Goal: Information Seeking & Learning: Learn about a topic

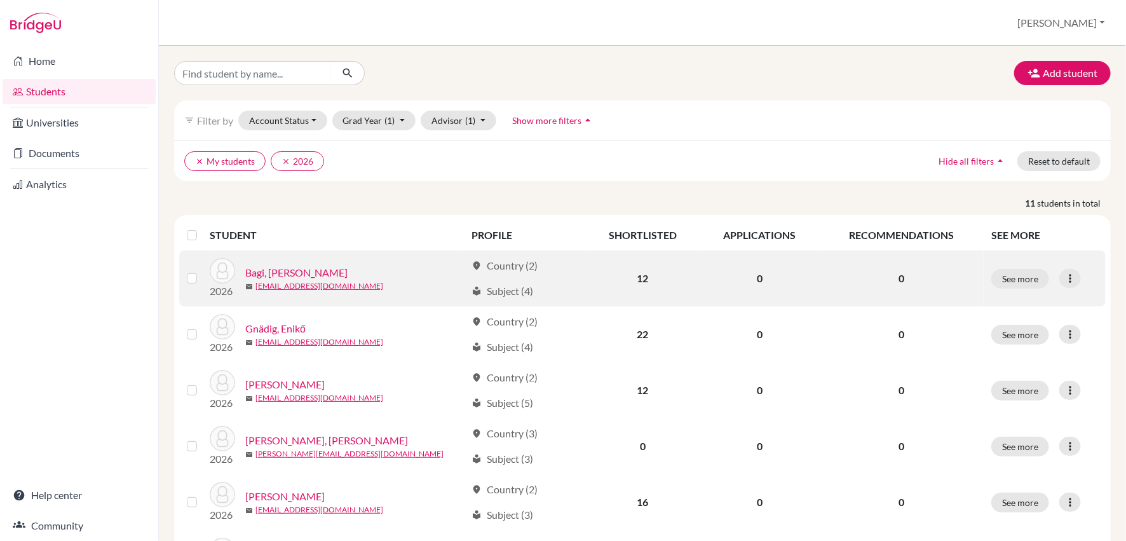
click at [281, 273] on link "Bagi, [PERSON_NAME]" at bounding box center [296, 272] width 102 height 15
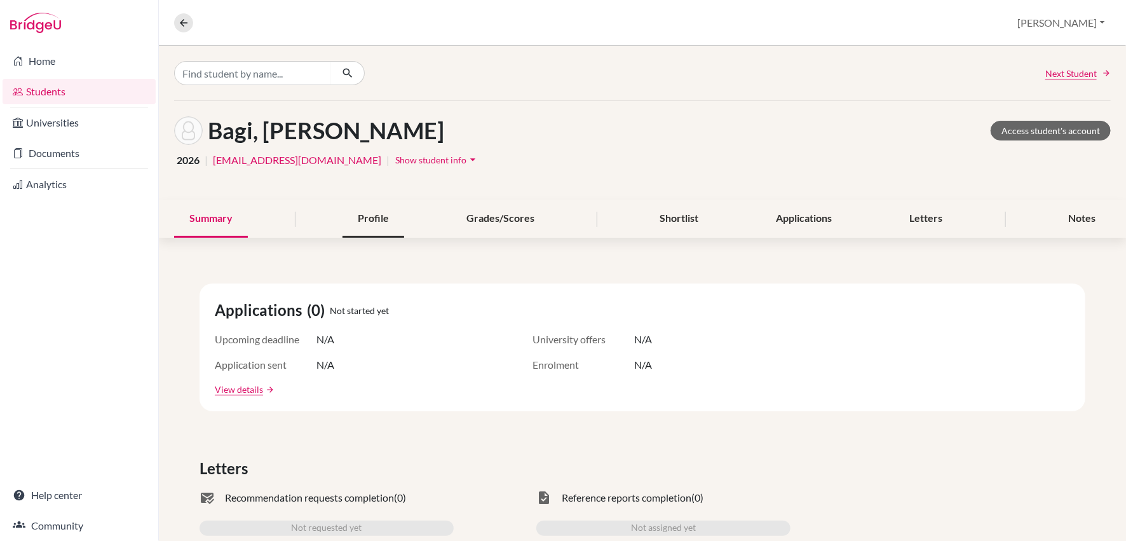
click at [376, 221] on div "Profile" at bounding box center [374, 219] width 62 height 38
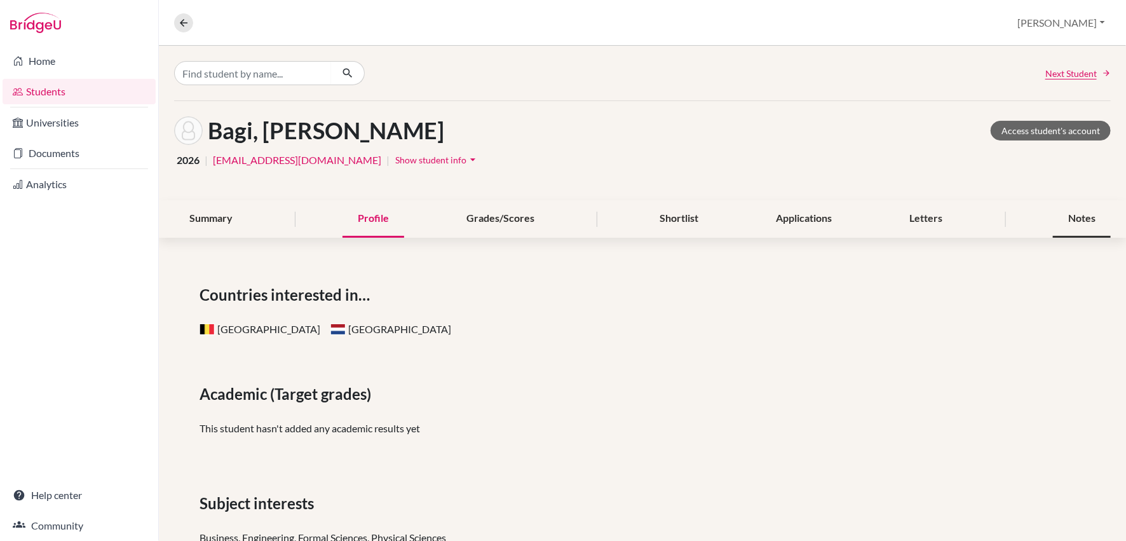
click at [1077, 213] on div "Notes" at bounding box center [1082, 219] width 58 height 38
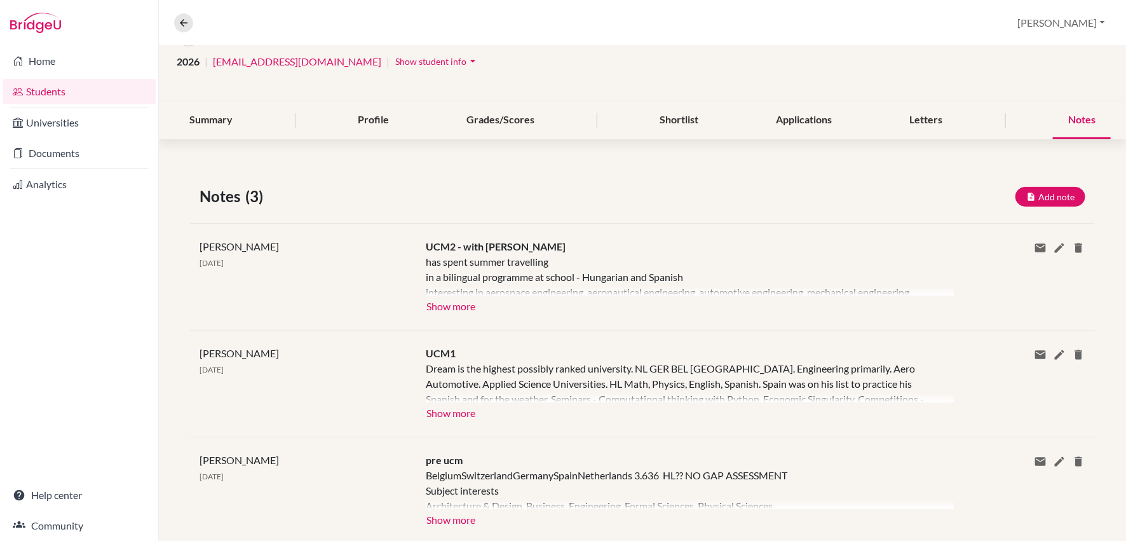
scroll to position [100, 0]
click at [450, 315] on div "[PERSON_NAME] [DATE] UCM2 - with [PERSON_NAME] has spent summer travelling in a…" at bounding box center [642, 274] width 905 height 107
click at [449, 306] on button "Show more" at bounding box center [451, 303] width 50 height 19
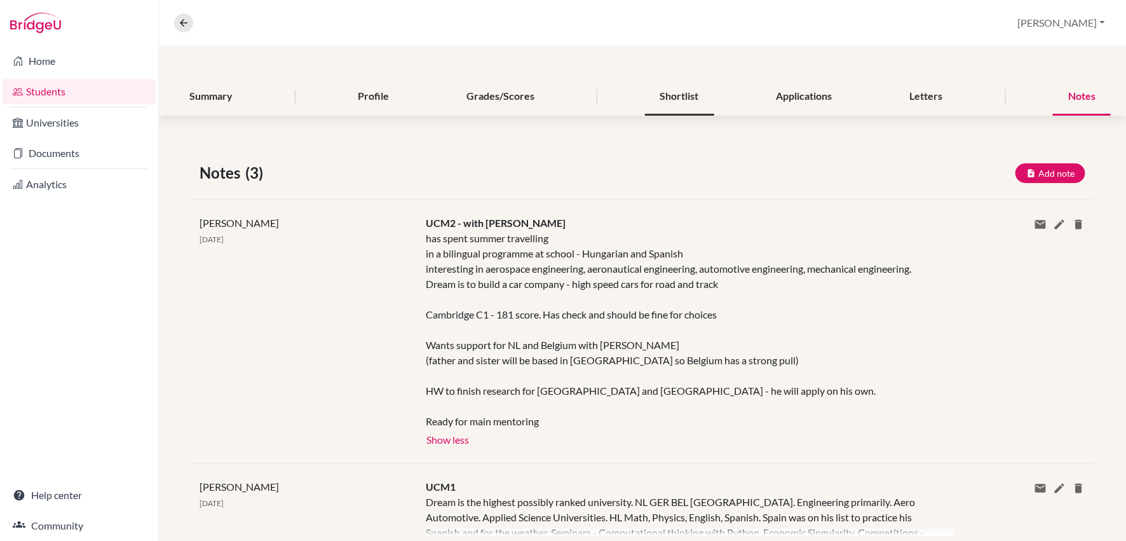
scroll to position [0, 0]
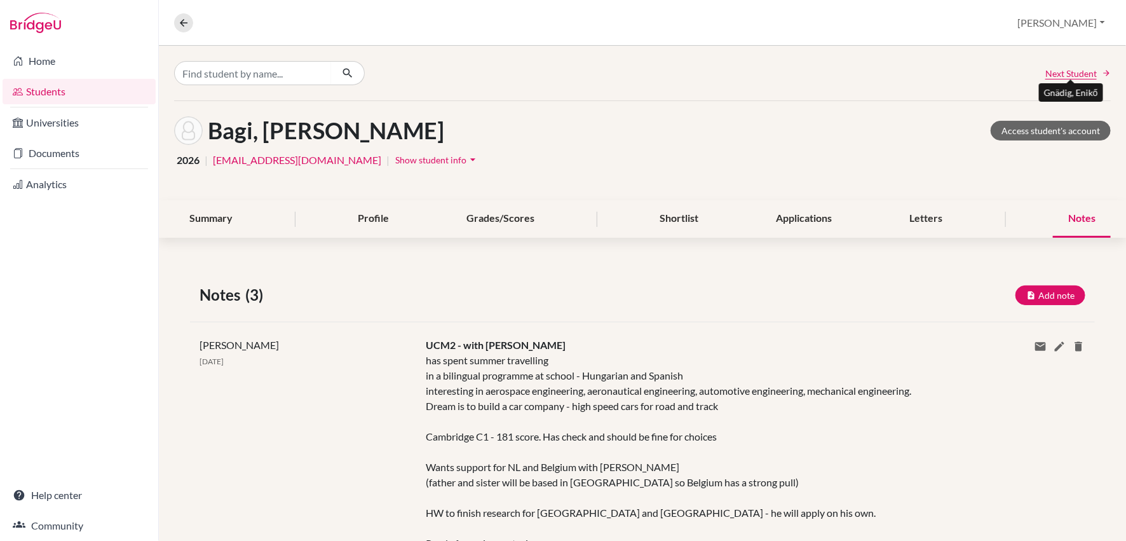
click at [1067, 69] on span "Next Student" at bounding box center [1071, 73] width 51 height 13
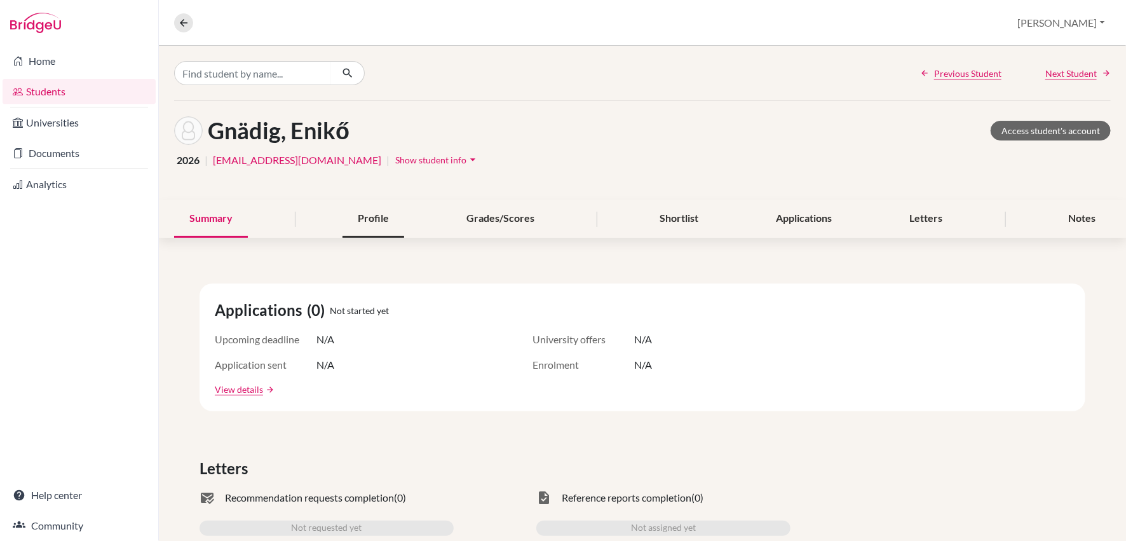
click at [374, 219] on div "Profile" at bounding box center [374, 219] width 62 height 38
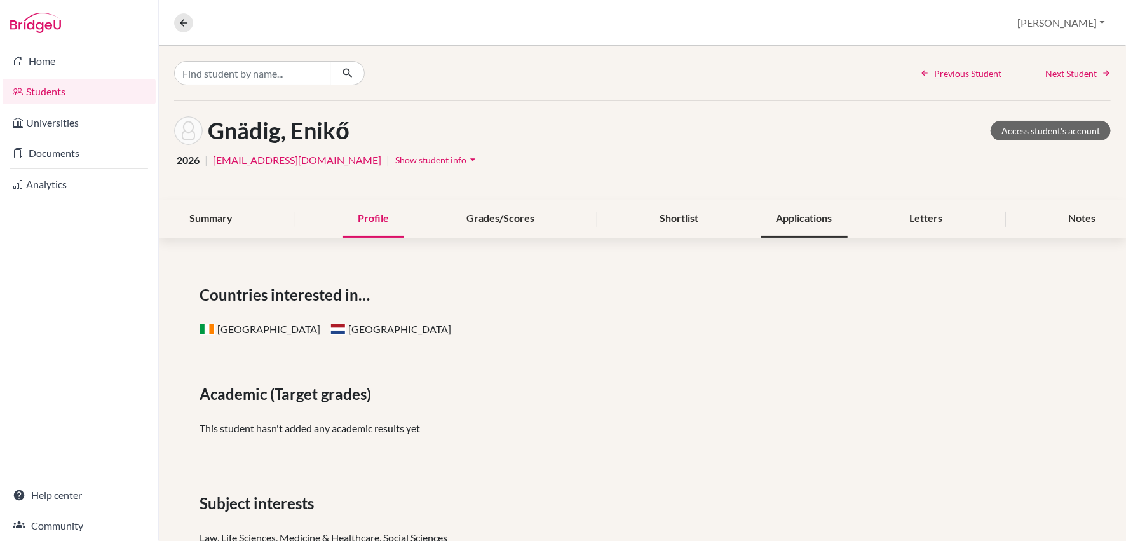
click at [814, 229] on div "Applications" at bounding box center [804, 219] width 86 height 38
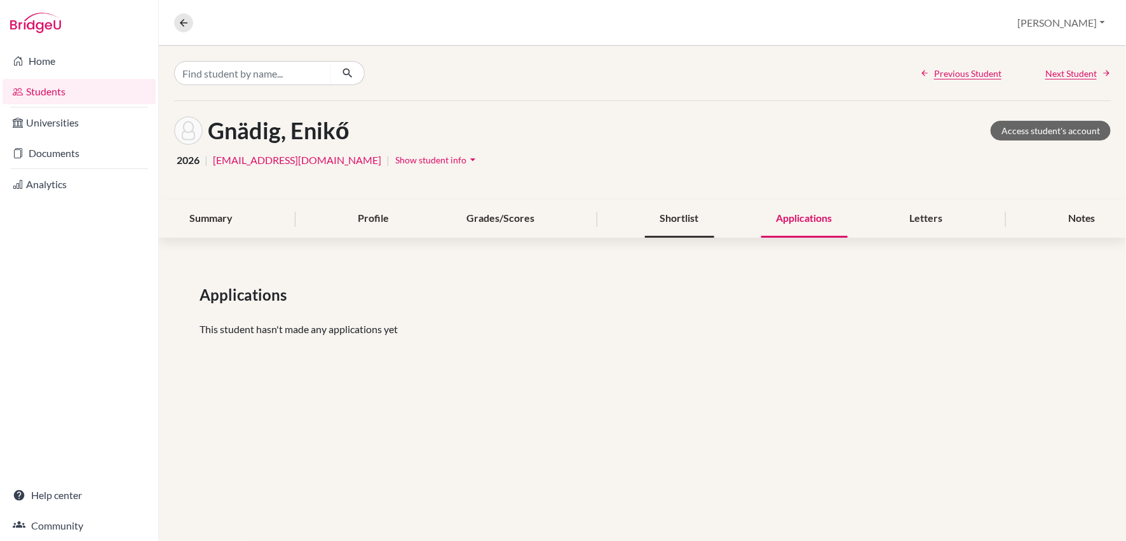
click at [674, 224] on div "Shortlist" at bounding box center [679, 219] width 69 height 38
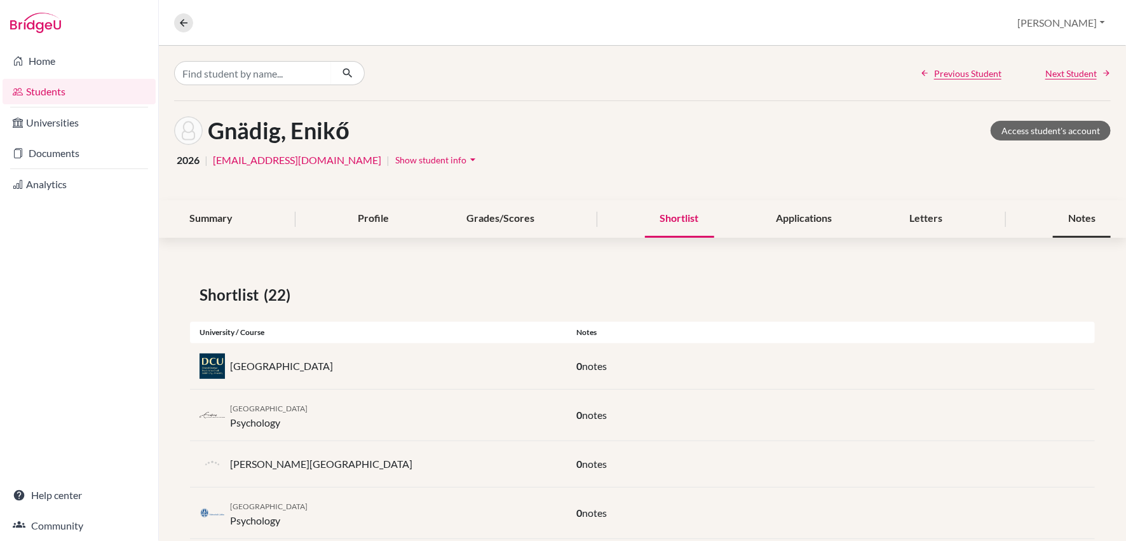
click at [1092, 215] on div "Notes" at bounding box center [1082, 219] width 58 height 38
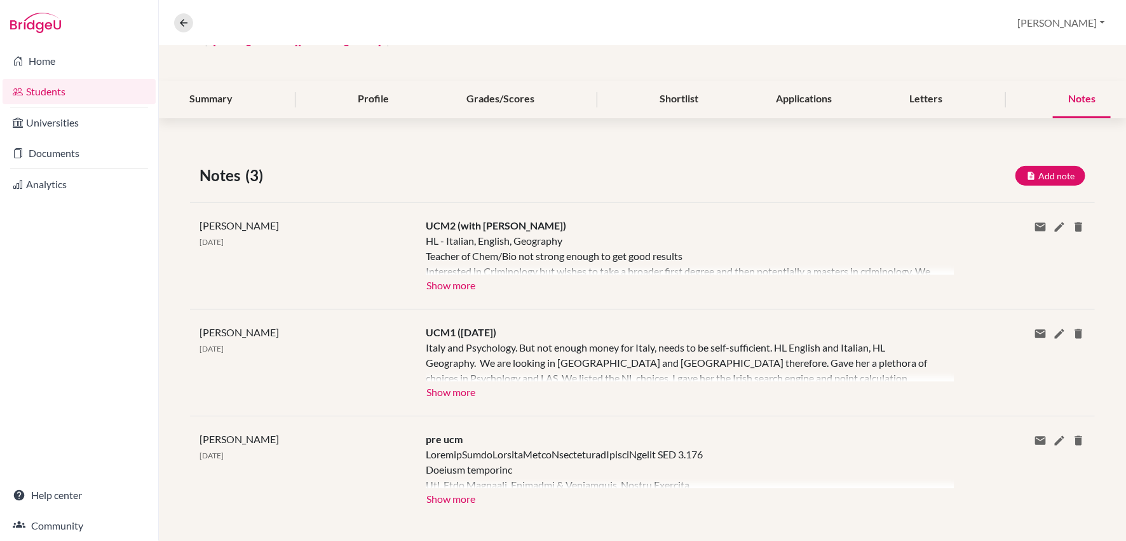
scroll to position [126, 0]
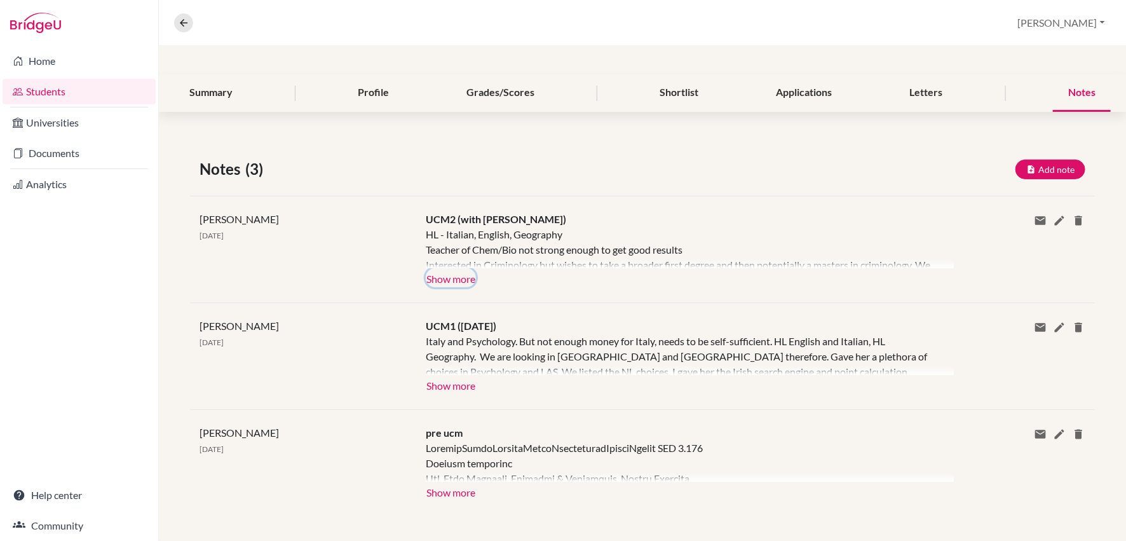
click at [462, 283] on button "Show more" at bounding box center [451, 277] width 50 height 19
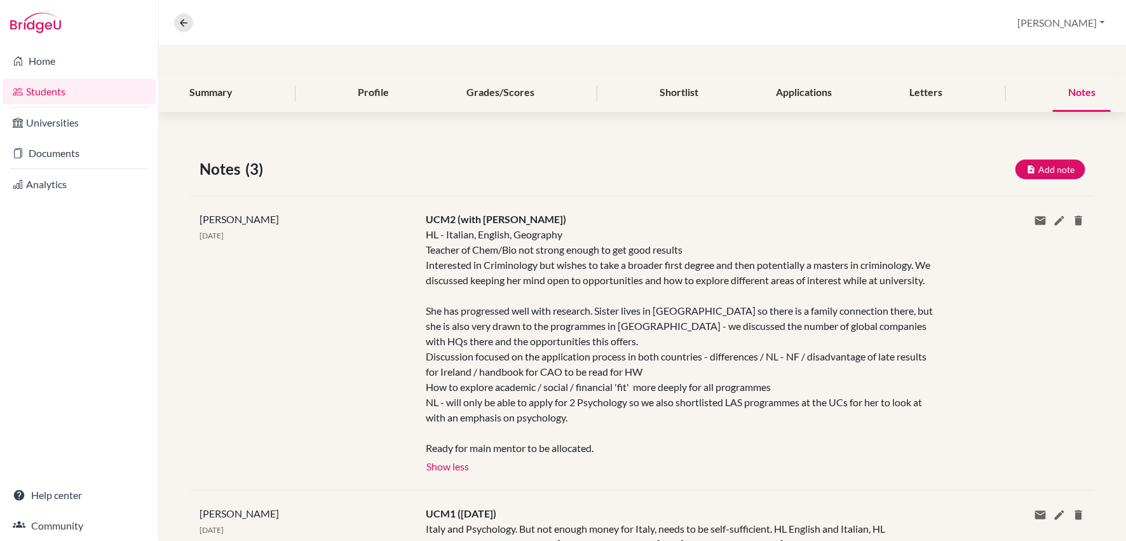
scroll to position [0, 0]
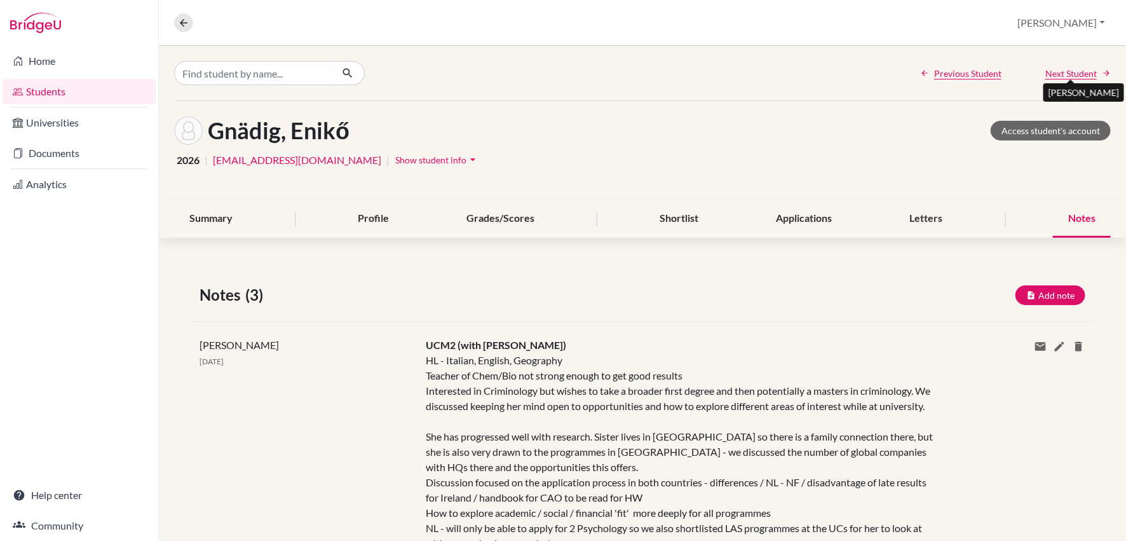
click at [1065, 74] on span "Next Student" at bounding box center [1071, 73] width 51 height 13
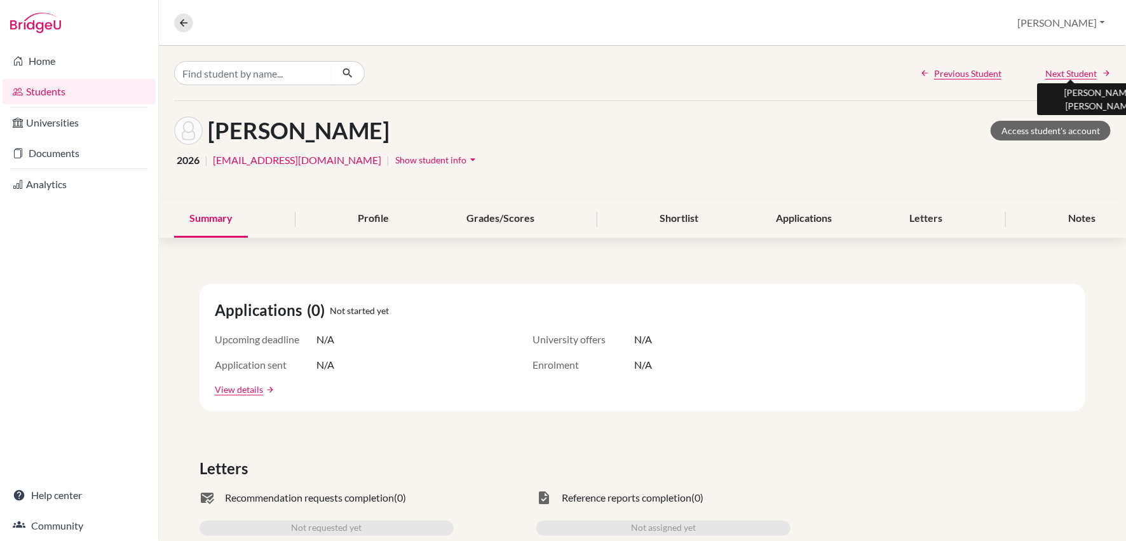
click at [1065, 74] on span "Next Student" at bounding box center [1071, 73] width 51 height 13
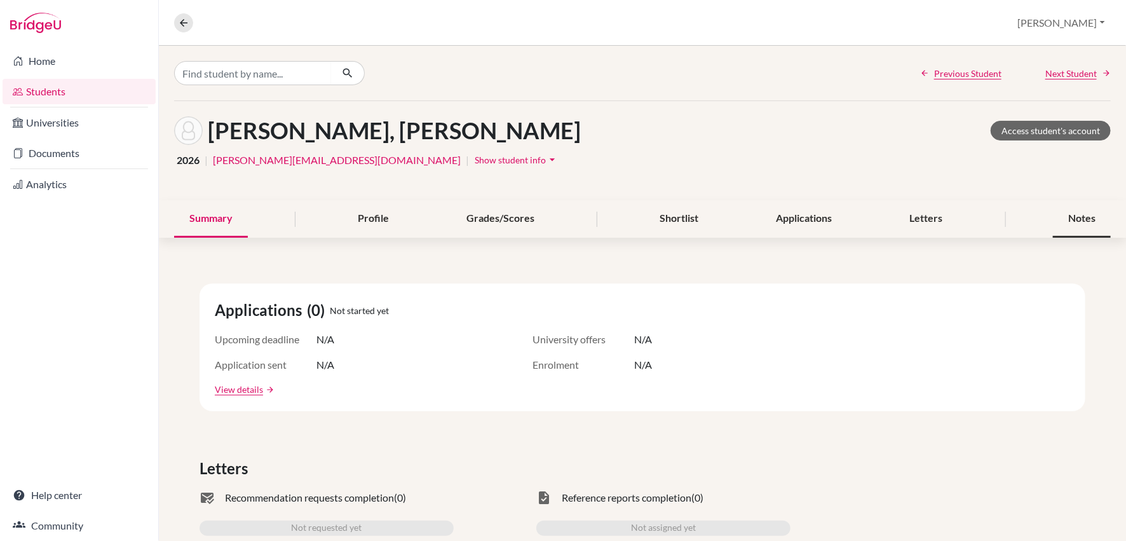
click at [1077, 222] on div "Notes" at bounding box center [1082, 219] width 58 height 38
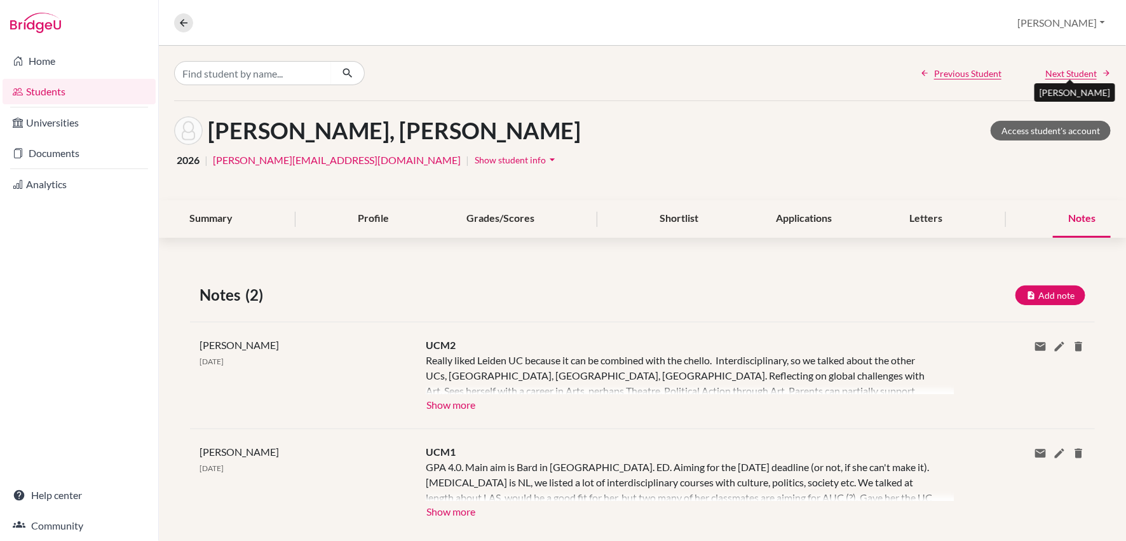
click at [1065, 70] on span "Next Student" at bounding box center [1071, 73] width 51 height 13
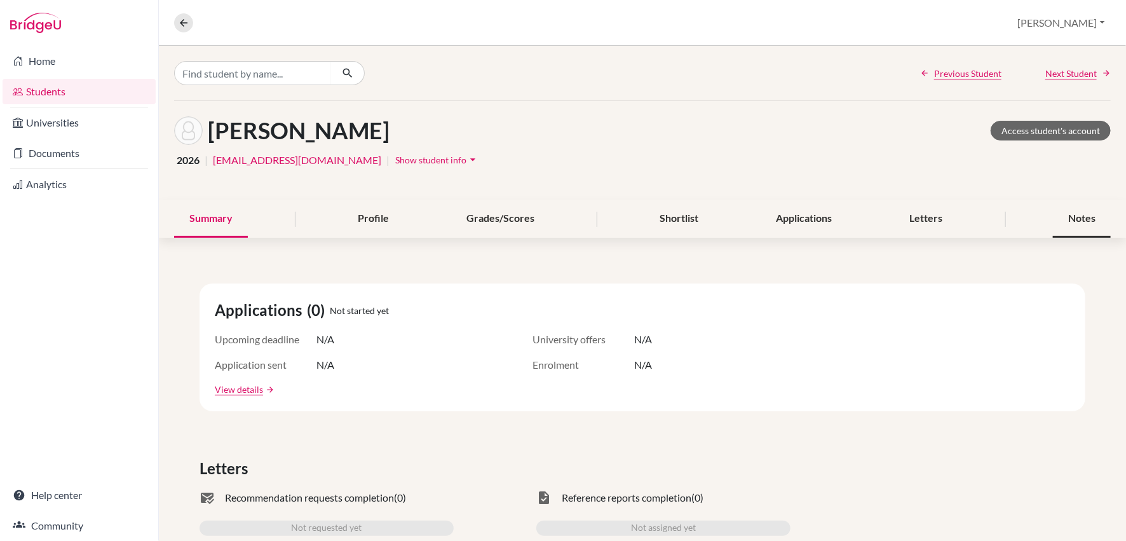
click at [1079, 223] on div "Notes" at bounding box center [1082, 219] width 58 height 38
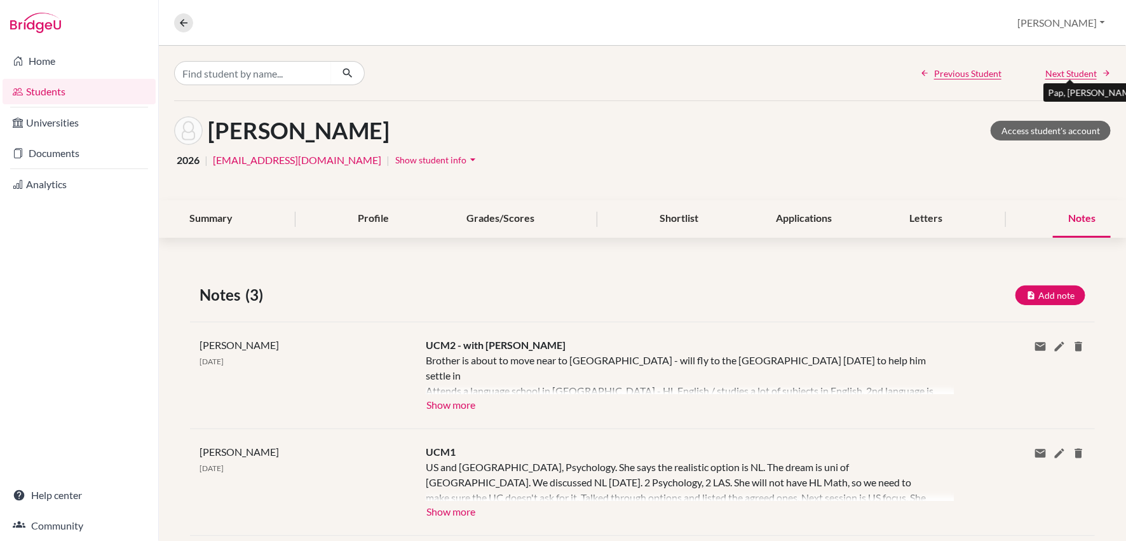
click at [1066, 74] on span "Next Student" at bounding box center [1071, 73] width 51 height 13
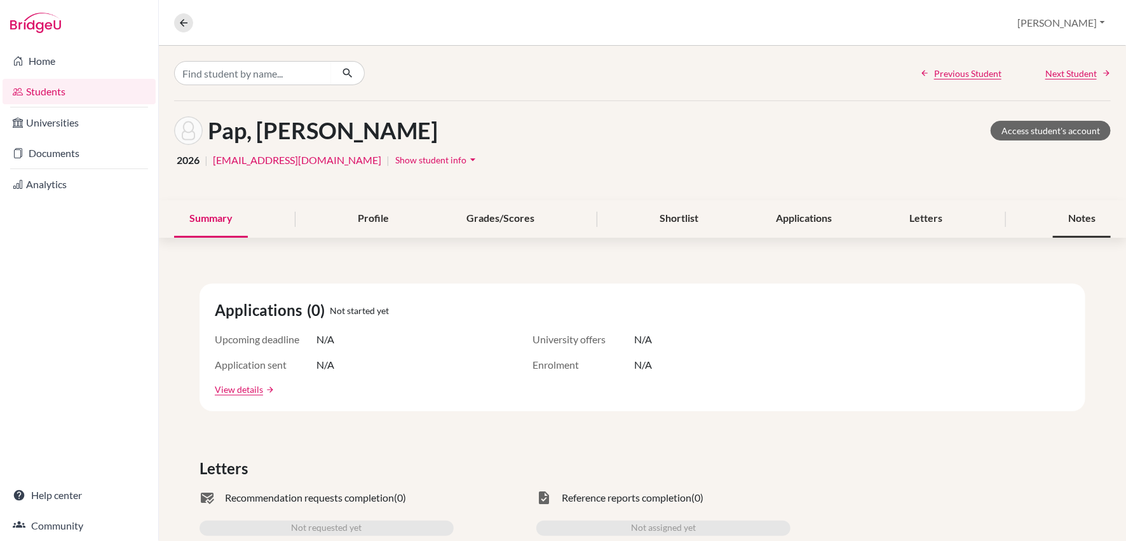
click at [1081, 222] on div "Notes" at bounding box center [1082, 219] width 58 height 38
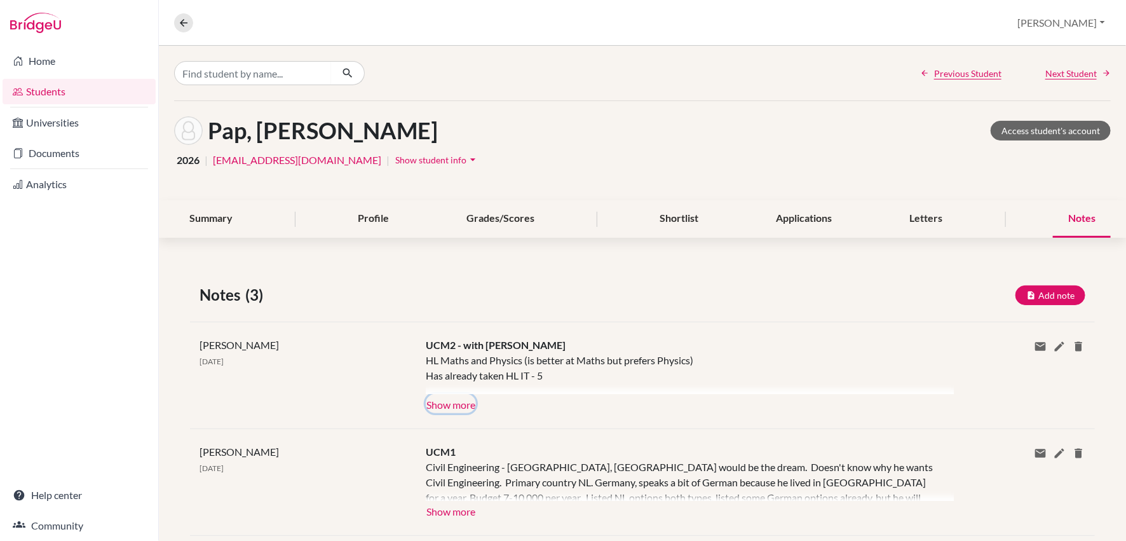
click at [459, 409] on button "Show more" at bounding box center [451, 403] width 50 height 19
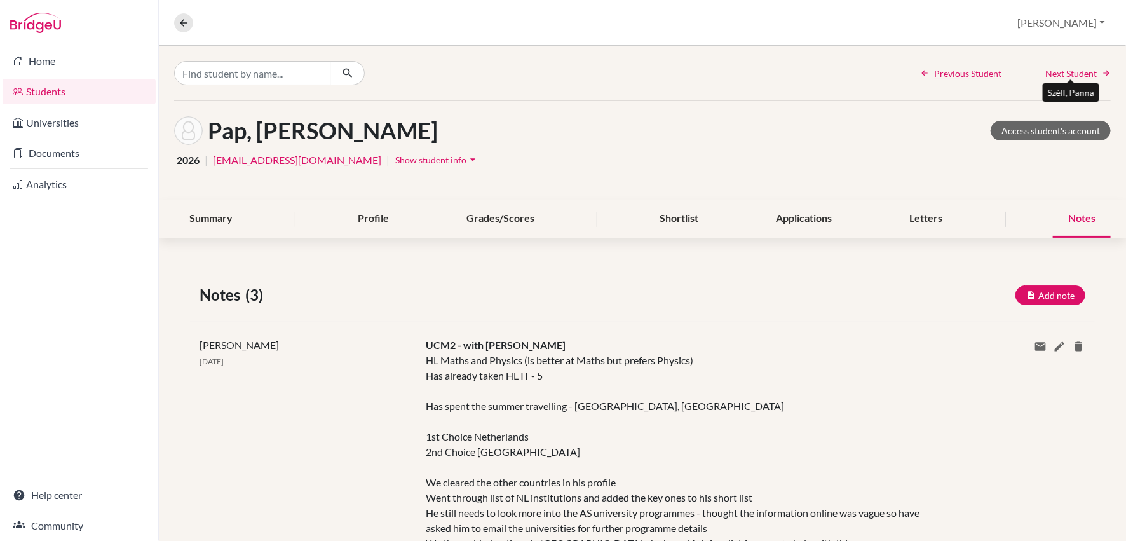
click at [1059, 75] on span "Next Student" at bounding box center [1071, 73] width 51 height 13
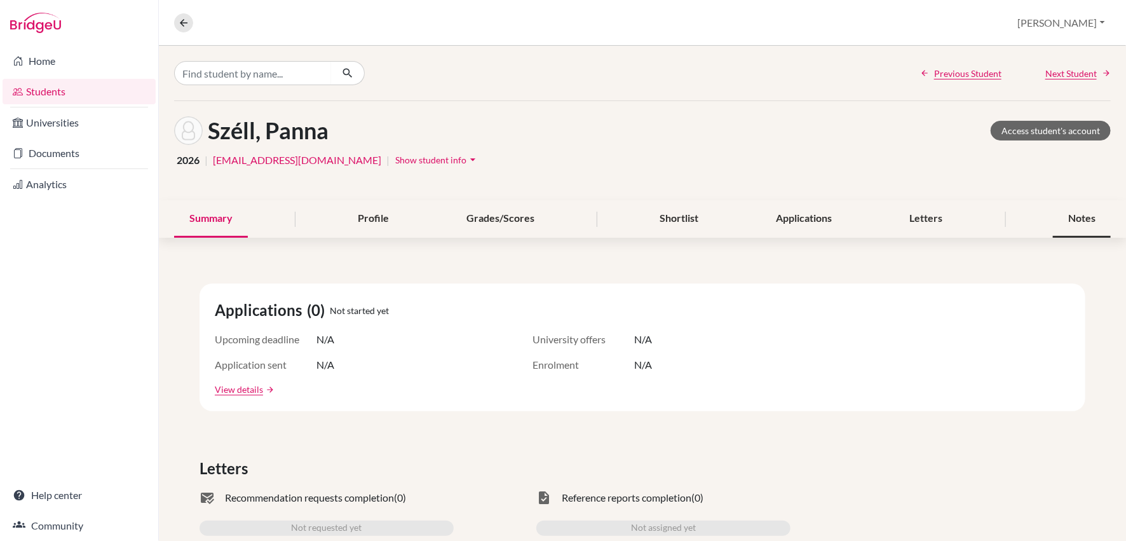
click at [1084, 226] on div "Notes" at bounding box center [1082, 219] width 58 height 38
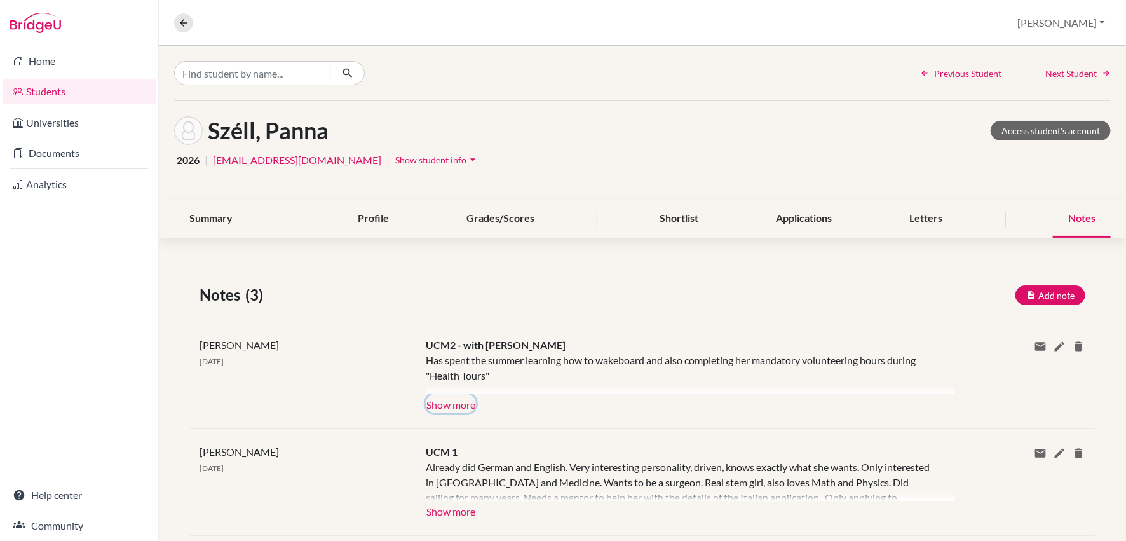
click at [460, 404] on button "Show more" at bounding box center [451, 403] width 50 height 19
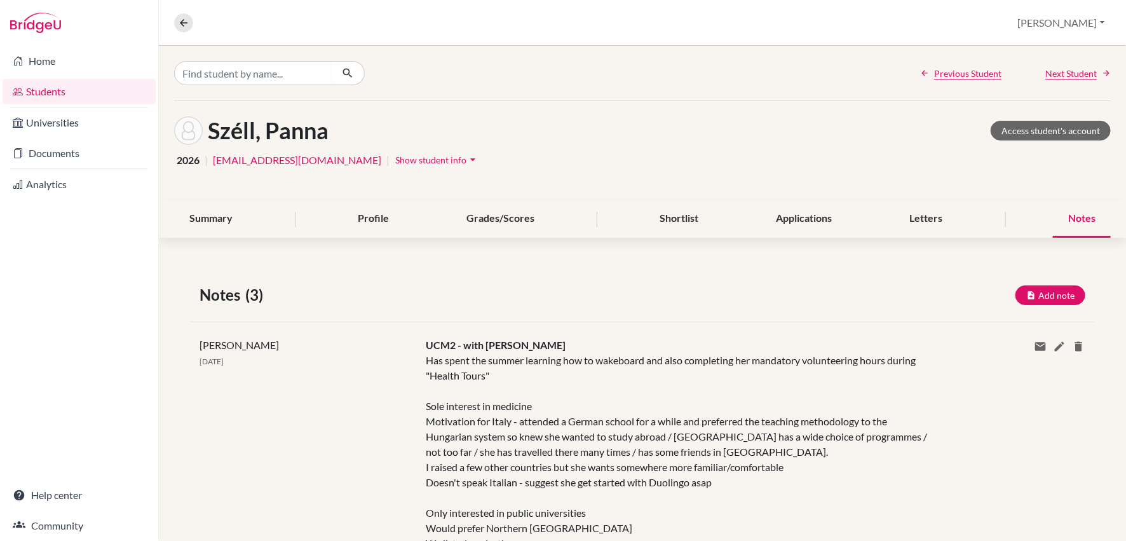
click at [1064, 80] on div "Previous Student Next Student" at bounding box center [642, 73] width 967 height 55
click at [1061, 72] on span "Next Student" at bounding box center [1071, 73] width 51 height 13
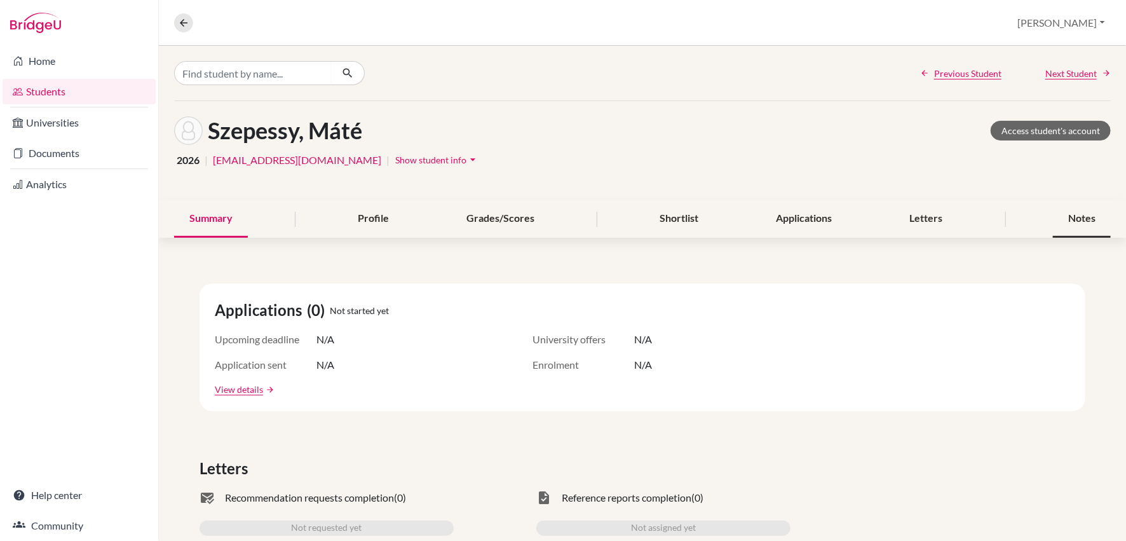
click at [1072, 221] on div "Notes" at bounding box center [1082, 219] width 58 height 38
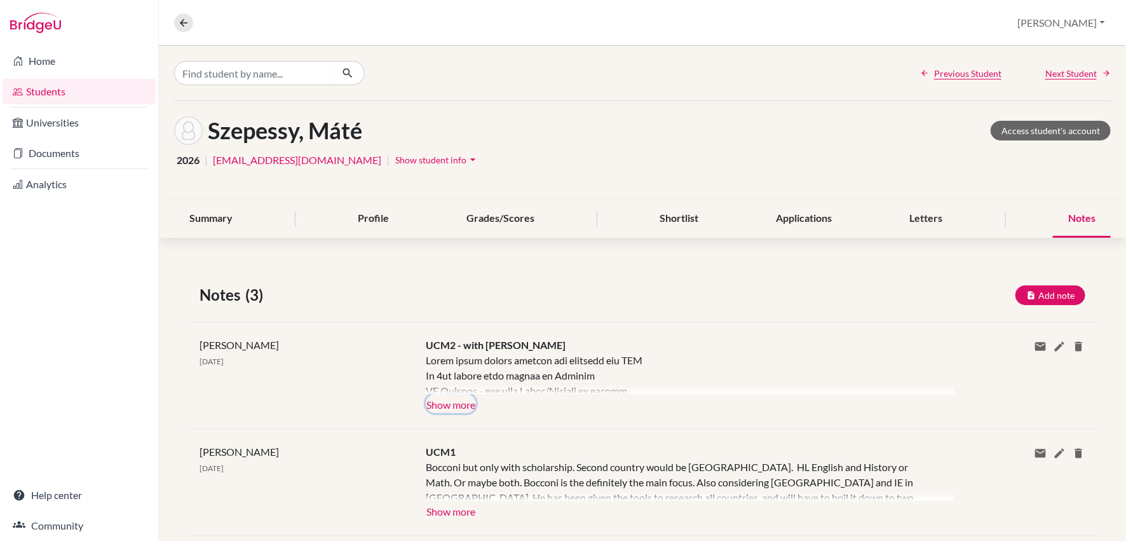
click at [444, 404] on button "Show more" at bounding box center [451, 403] width 50 height 19
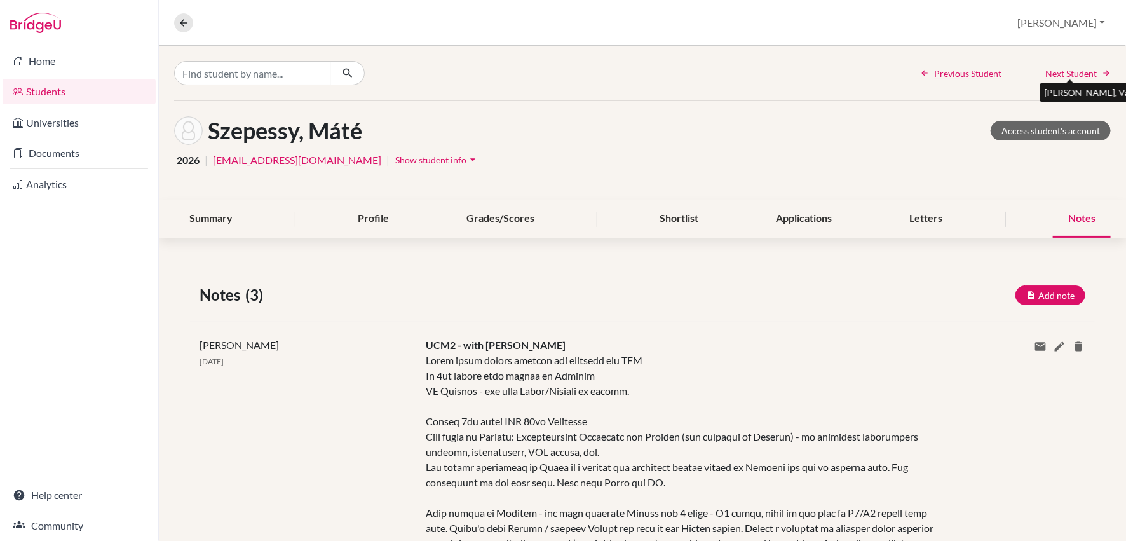
click at [1062, 77] on span "Next Student" at bounding box center [1071, 73] width 51 height 13
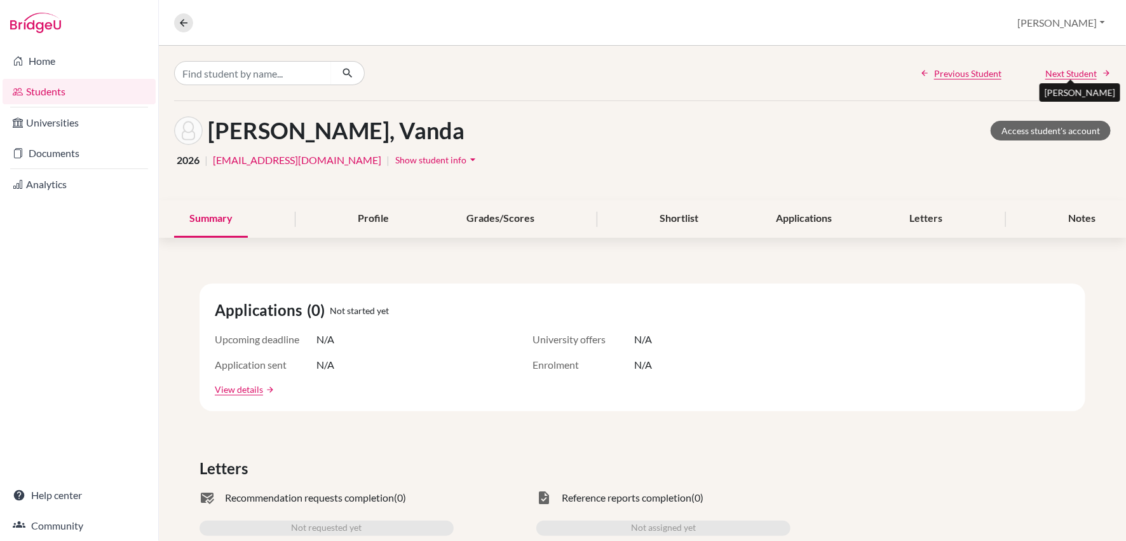
click at [1060, 74] on span "Next Student" at bounding box center [1071, 73] width 51 height 13
click at [1086, 222] on div "Notes" at bounding box center [1082, 219] width 58 height 38
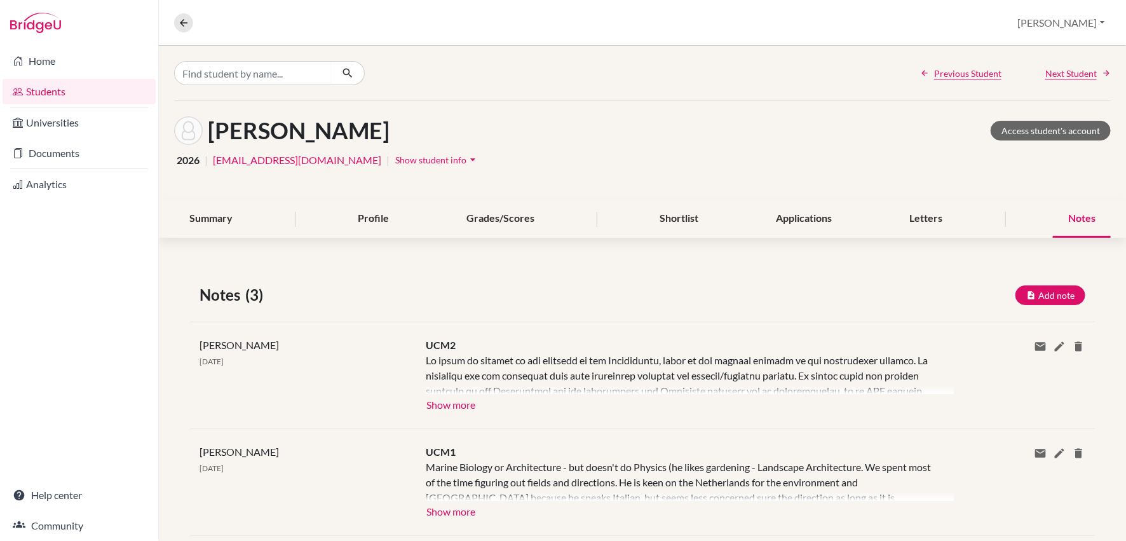
scroll to position [128, 0]
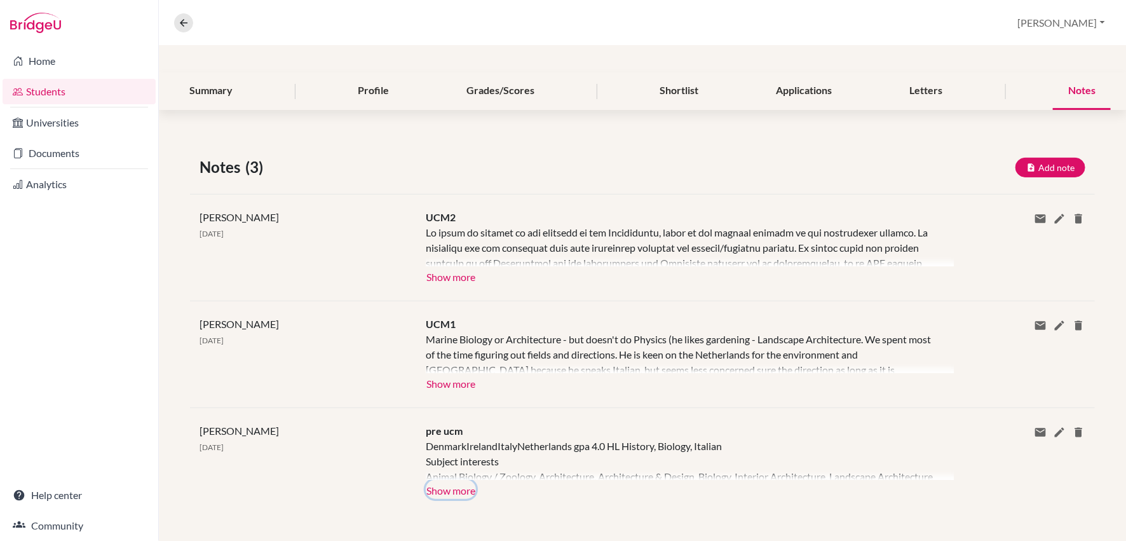
click at [452, 491] on button "Show more" at bounding box center [451, 489] width 50 height 19
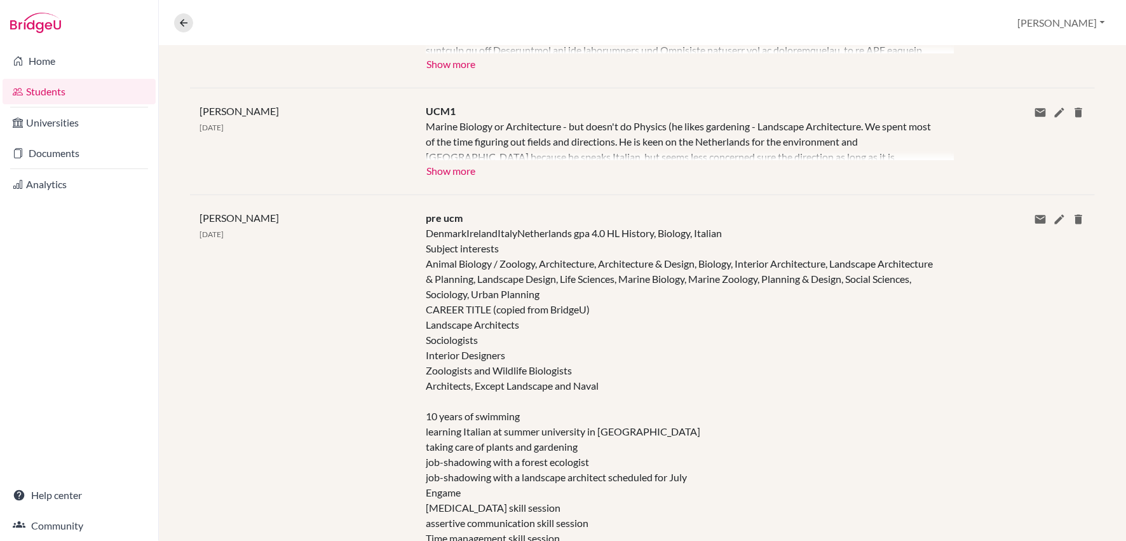
scroll to position [0, 0]
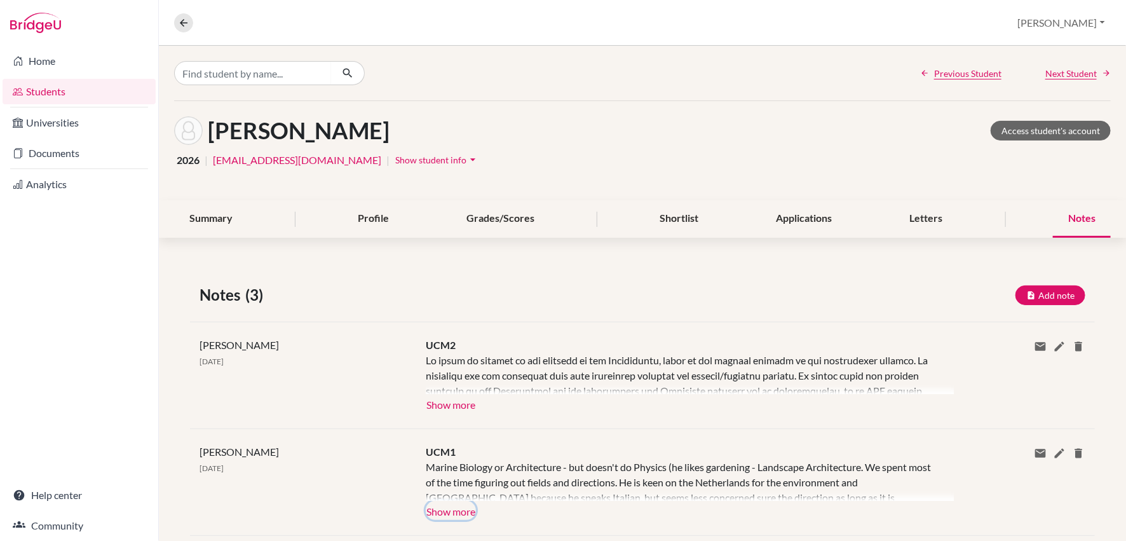
click at [462, 507] on button "Show more" at bounding box center [451, 510] width 50 height 19
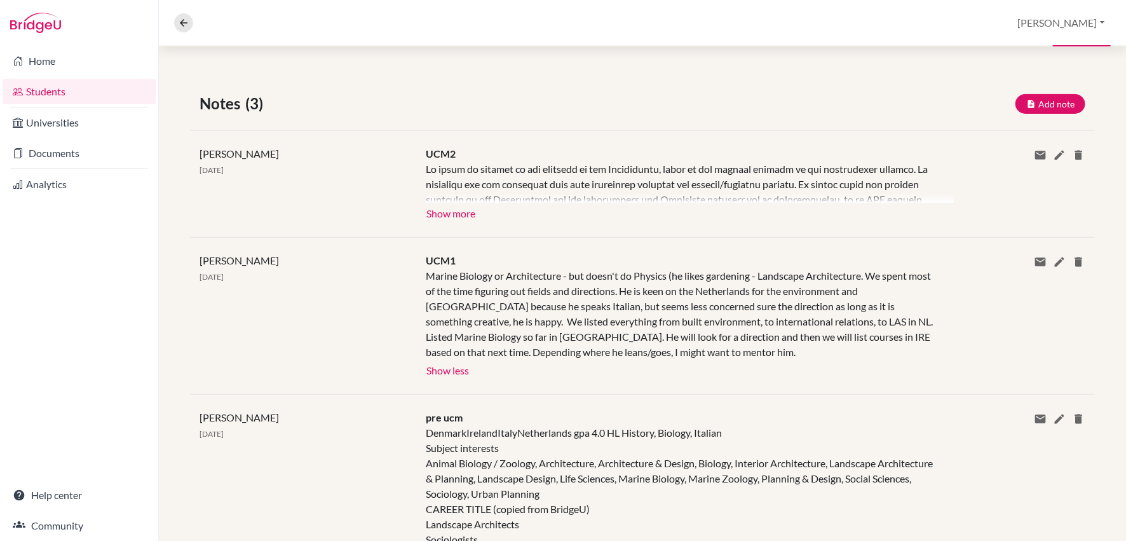
scroll to position [213, 0]
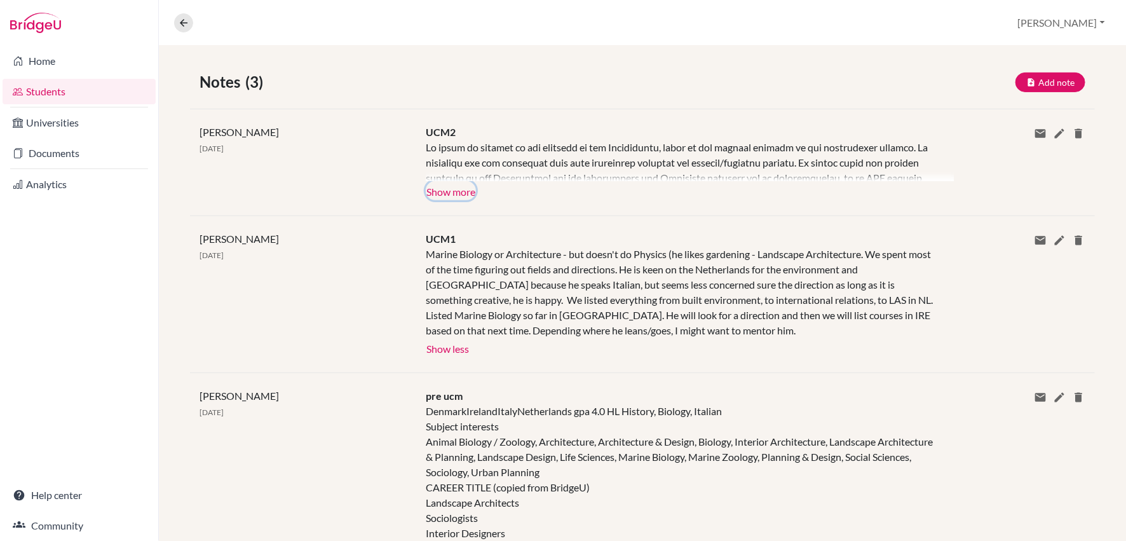
click at [461, 189] on button "Show more" at bounding box center [451, 190] width 50 height 19
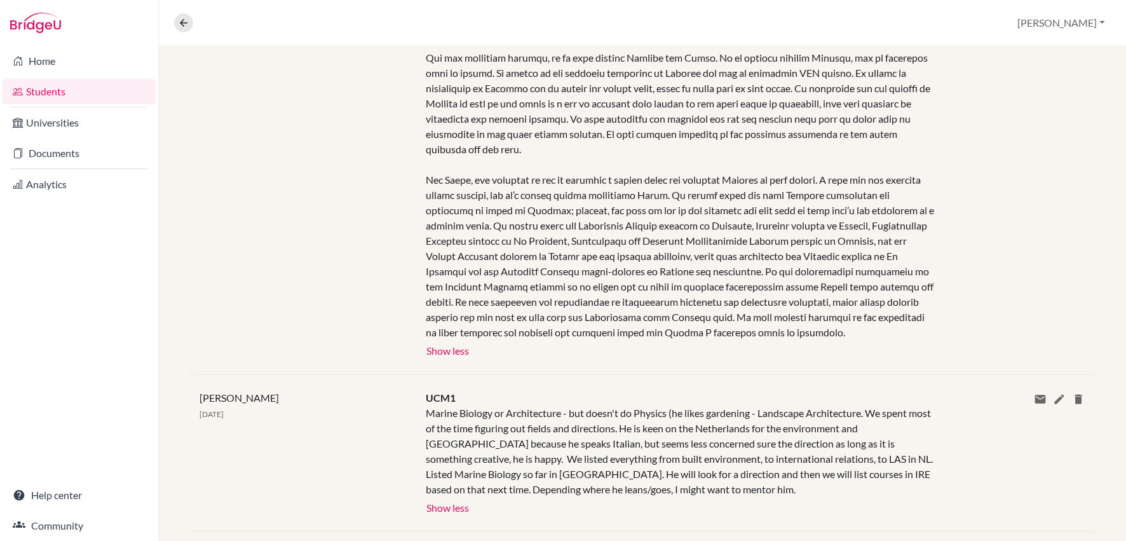
scroll to position [0, 0]
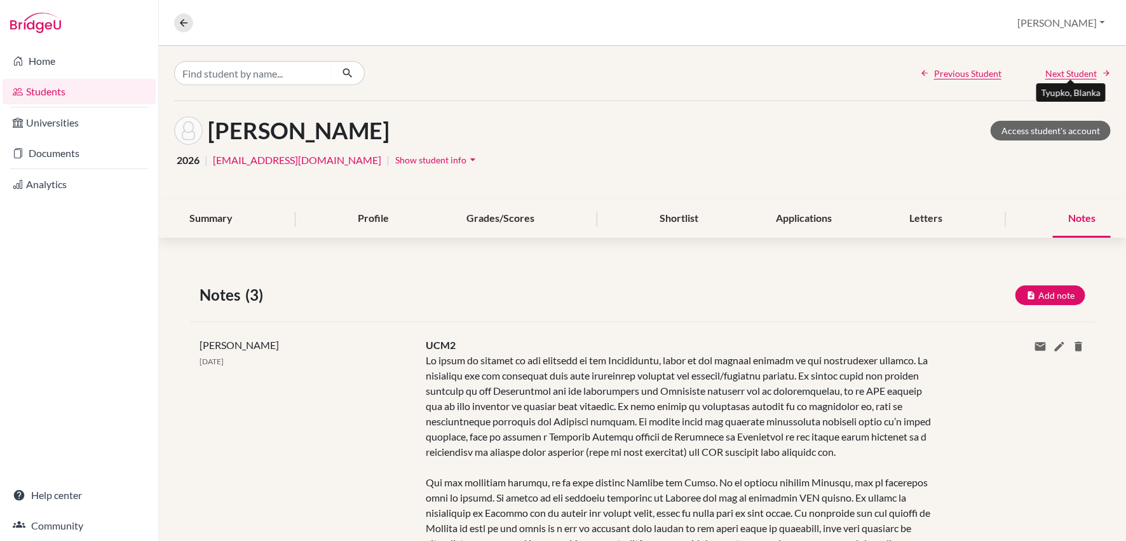
click at [1068, 72] on span "Next Student" at bounding box center [1071, 73] width 51 height 13
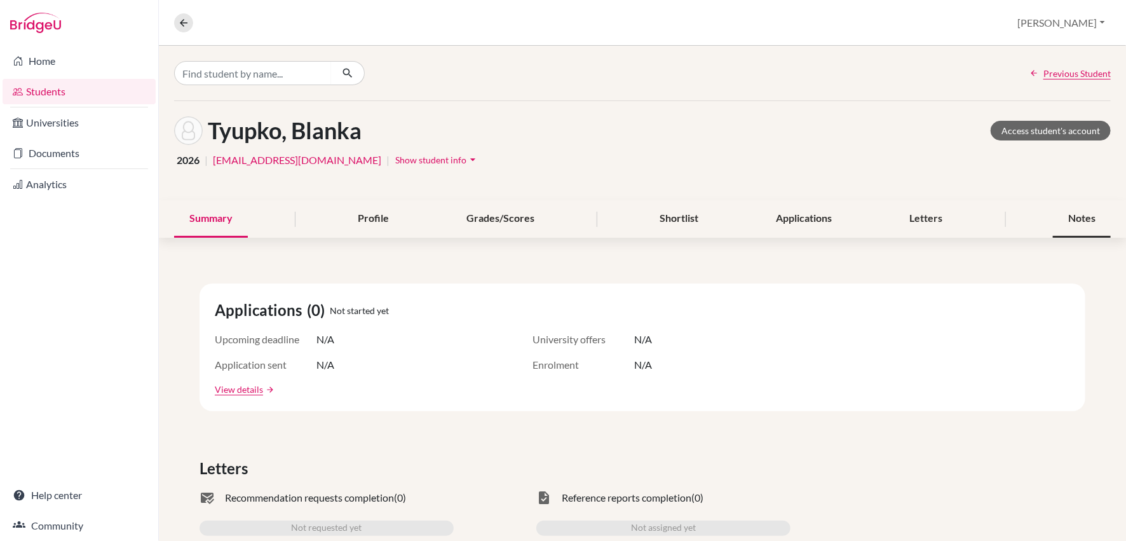
click at [1077, 223] on div "Notes" at bounding box center [1082, 219] width 58 height 38
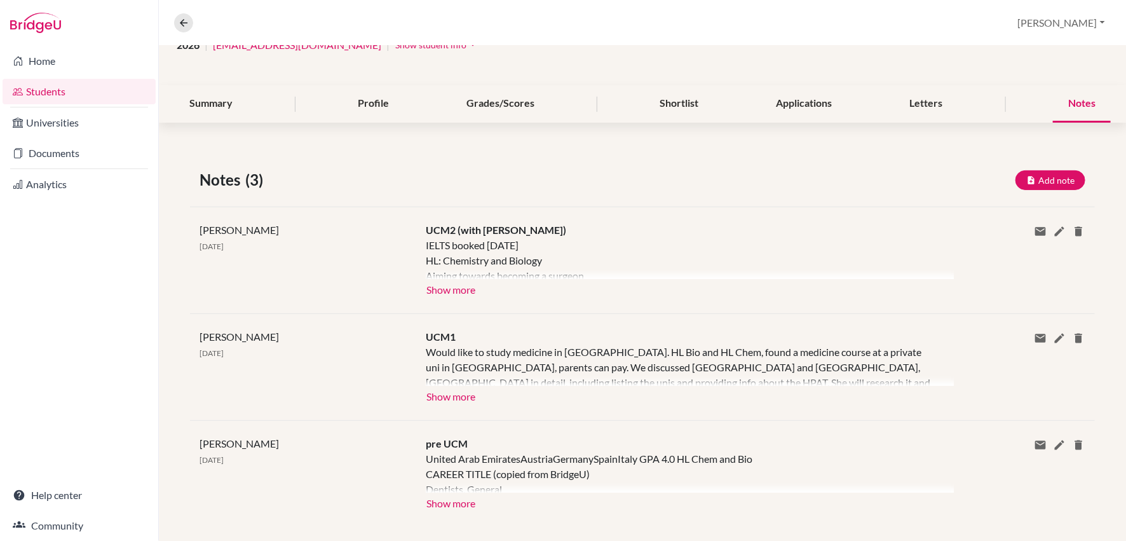
scroll to position [116, 0]
click at [457, 292] on button "Show more" at bounding box center [451, 287] width 50 height 19
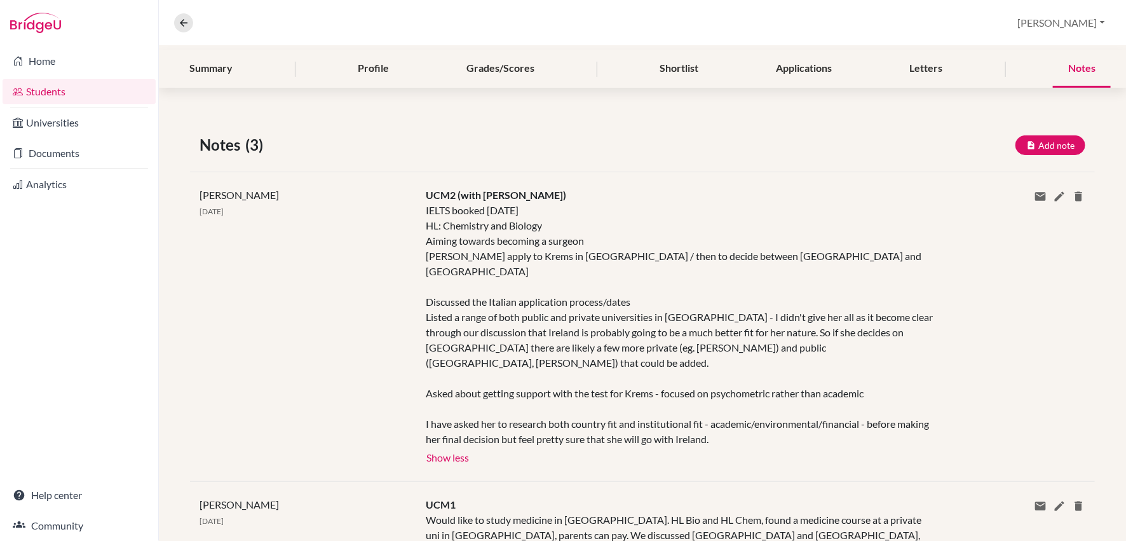
scroll to position [0, 0]
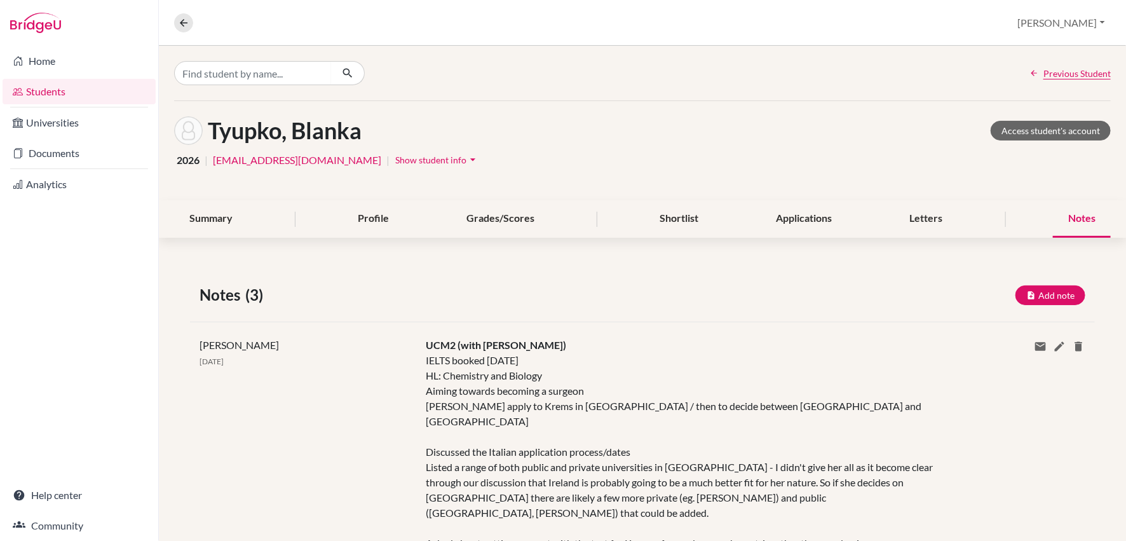
click at [76, 92] on link "Students" at bounding box center [79, 91] width 153 height 25
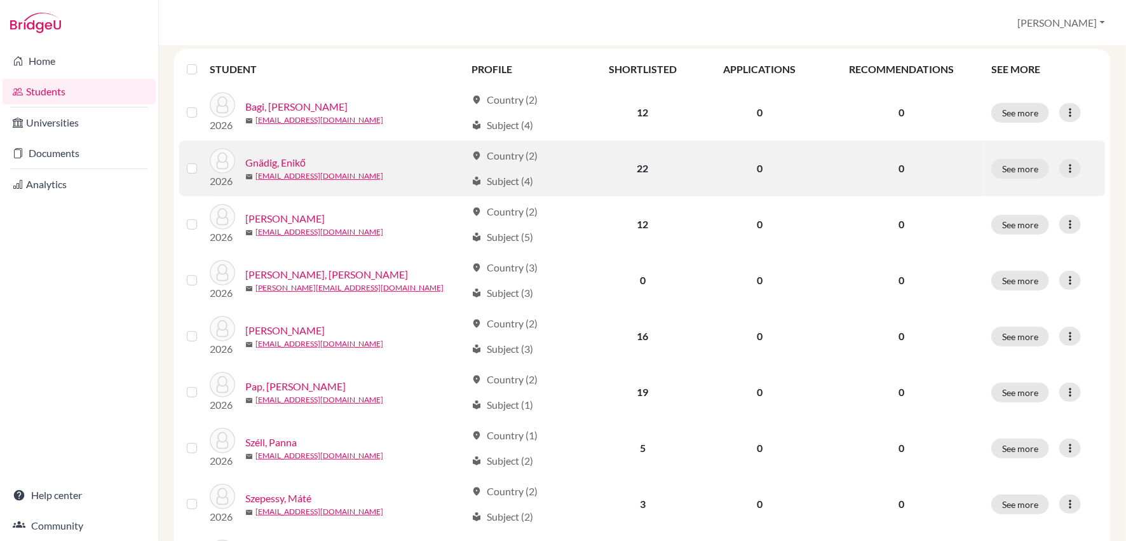
scroll to position [358, 0]
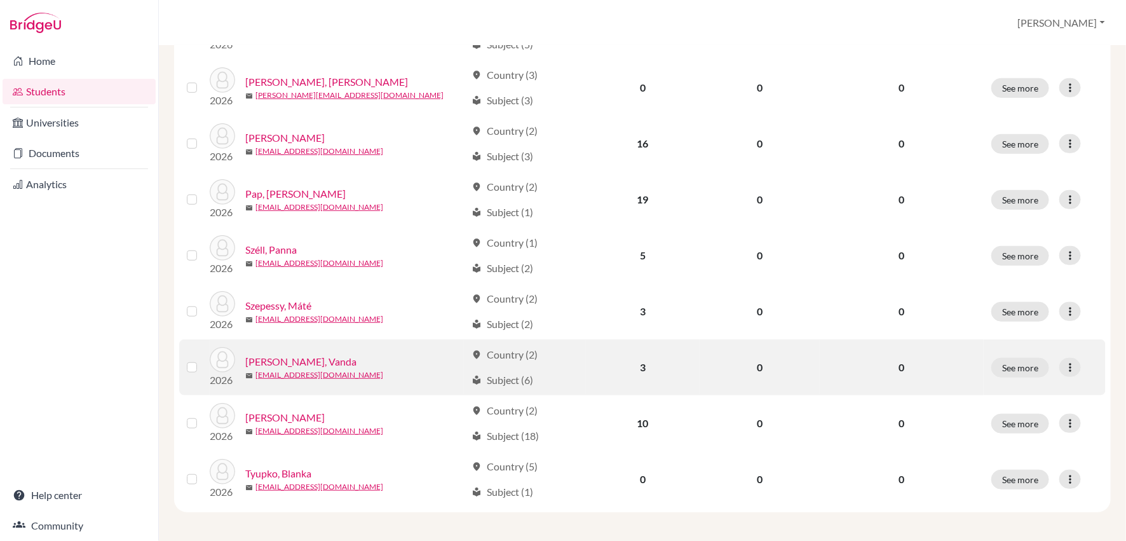
click at [276, 357] on link "[PERSON_NAME], Vanda" at bounding box center [300, 361] width 111 height 15
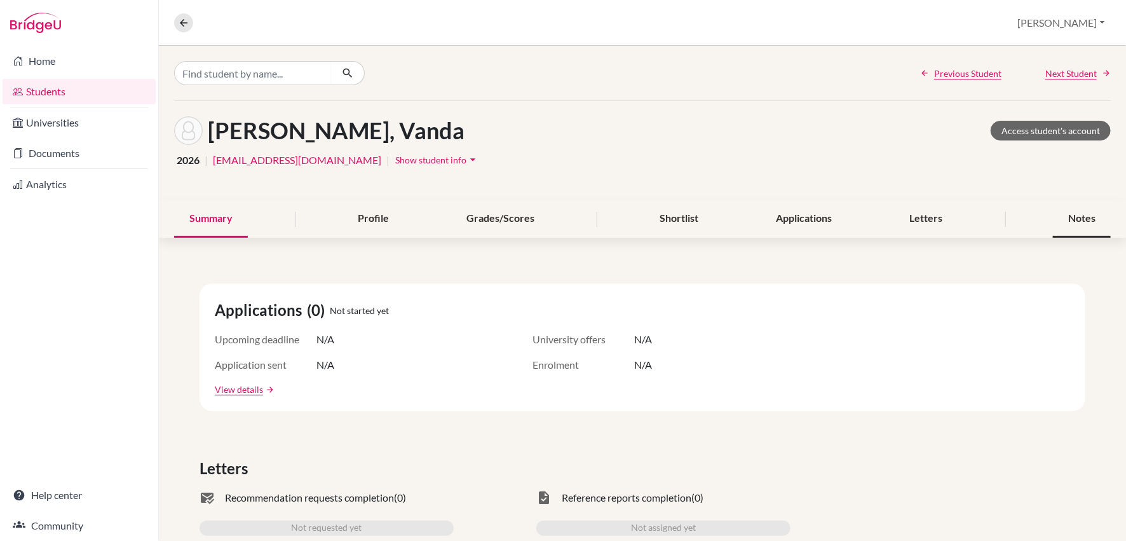
click at [1084, 214] on div "Notes" at bounding box center [1082, 219] width 58 height 38
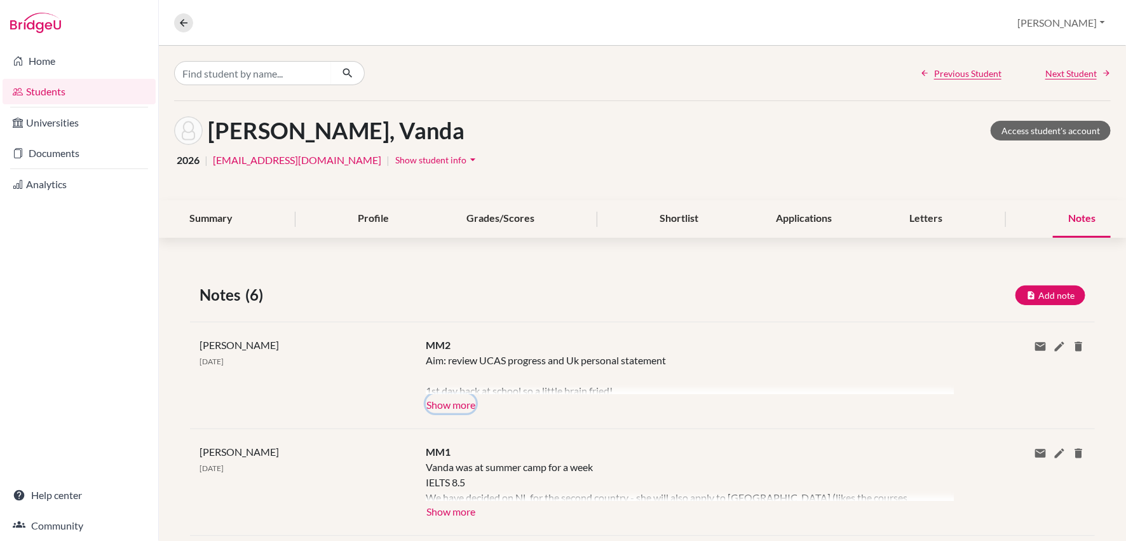
click at [460, 407] on button "Show more" at bounding box center [451, 403] width 50 height 19
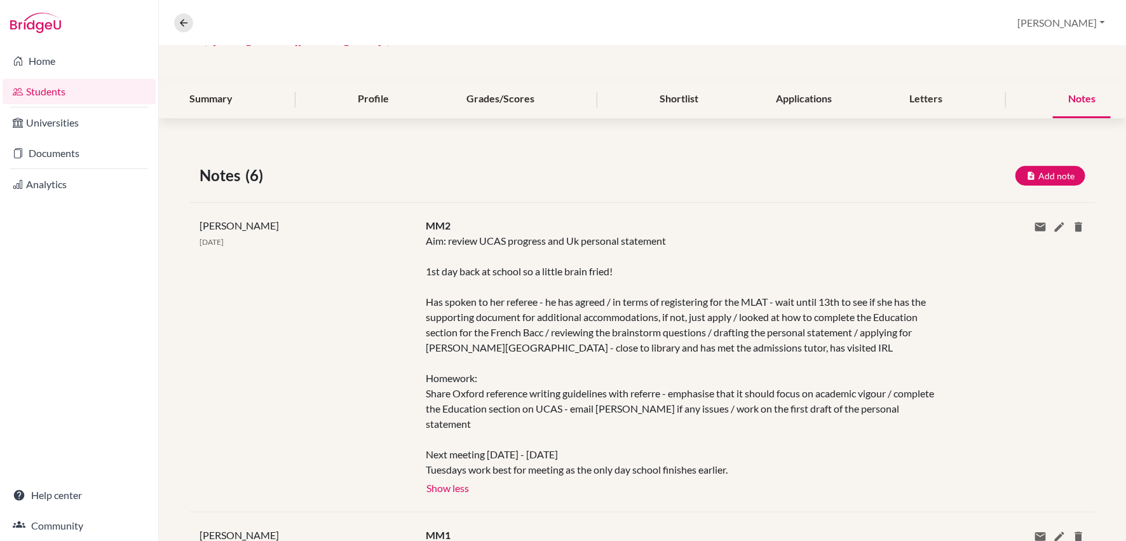
scroll to position [159, 0]
